Goal: Transaction & Acquisition: Purchase product/service

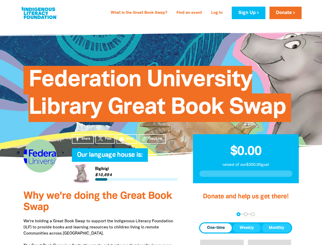
click at [161, 122] on span "Federation University Library Great Book Swap" at bounding box center [158, 96] width 258 height 52
click at [206, 214] on div "arrow_back Back Step 1 Step 2 Step 3" at bounding box center [245, 214] width 93 height 4
click at [239, 214] on div "Navigate to step 1 of 3 to enter your donation amount" at bounding box center [238, 214] width 1 height 1
click at [216, 228] on span "One-time" at bounding box center [216, 228] width 18 height 6
click at [247, 228] on span "Weekly" at bounding box center [247, 228] width 14 height 6
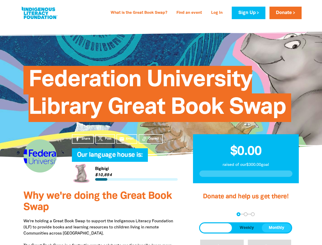
click at [277, 228] on span "Monthly" at bounding box center [277, 228] width 16 height 6
